Goal: Find specific page/section

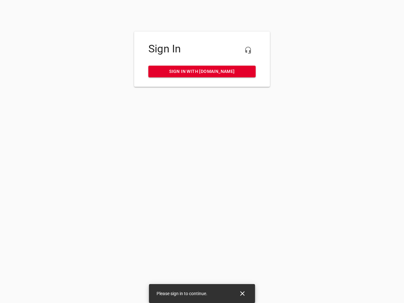
click at [248, 50] on icon "button" at bounding box center [248, 50] width 8 height 8
click at [242, 293] on icon "Close" at bounding box center [242, 293] width 4 height 4
